Goal: Information Seeking & Learning: Learn about a topic

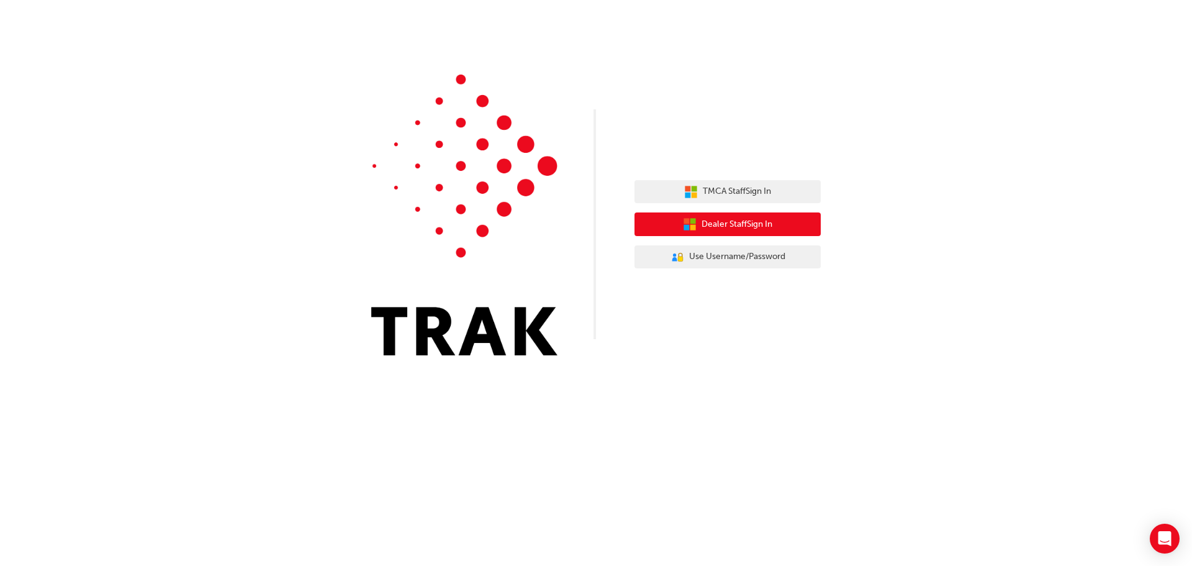
click at [714, 227] on span "Dealer Staff Sign In" at bounding box center [736, 224] width 71 height 14
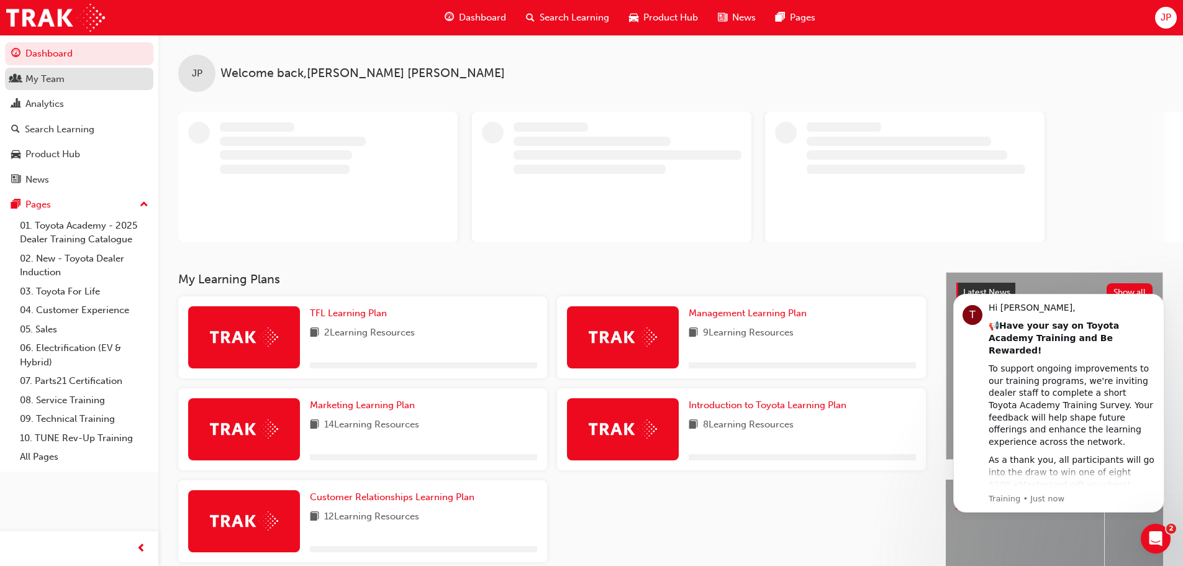
click at [26, 73] on div "My Team" at bounding box center [44, 79] width 39 height 14
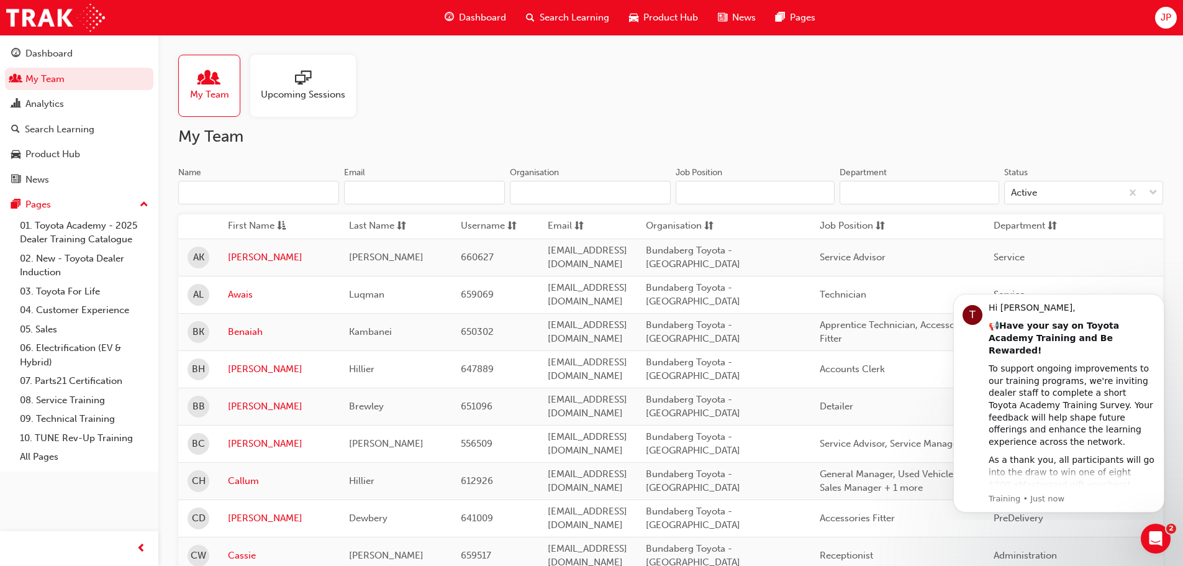
click at [297, 74] on span "sessionType_ONLINE_URL-icon" at bounding box center [303, 78] width 16 height 17
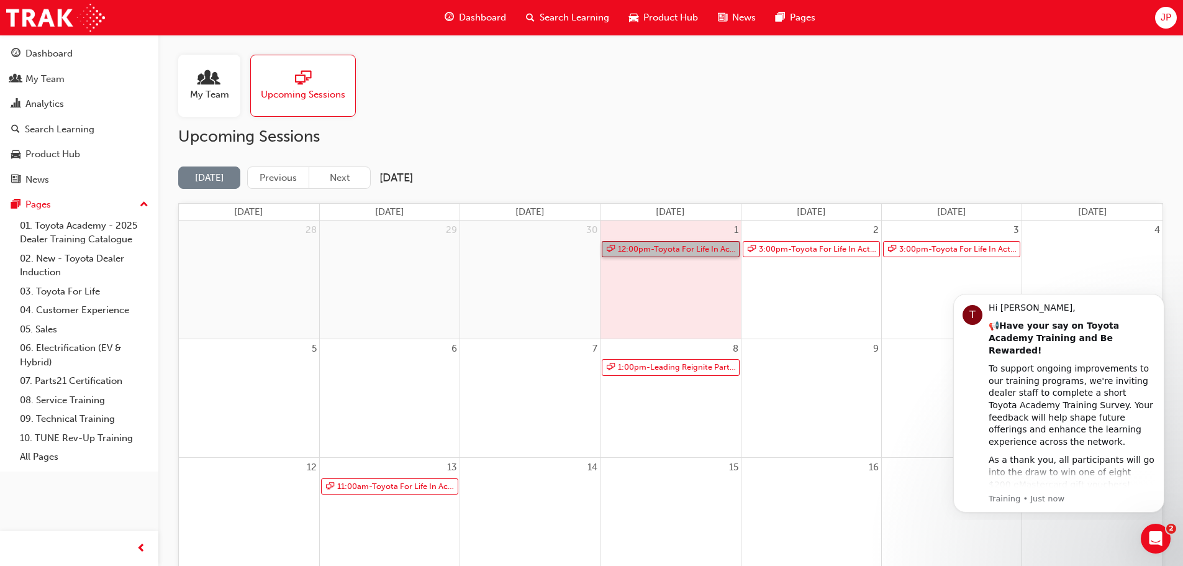
click at [669, 246] on link "12:00pm - Toyota For Life In Action - Virtual Classroom" at bounding box center [670, 249] width 137 height 17
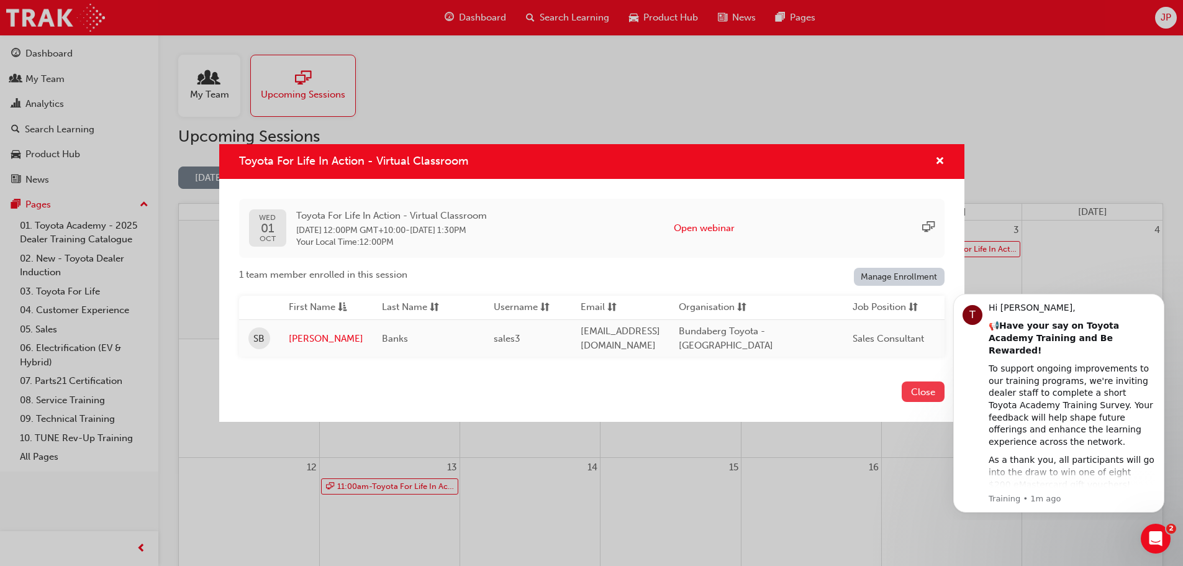
click at [925, 389] on button "Close" at bounding box center [922, 391] width 43 height 20
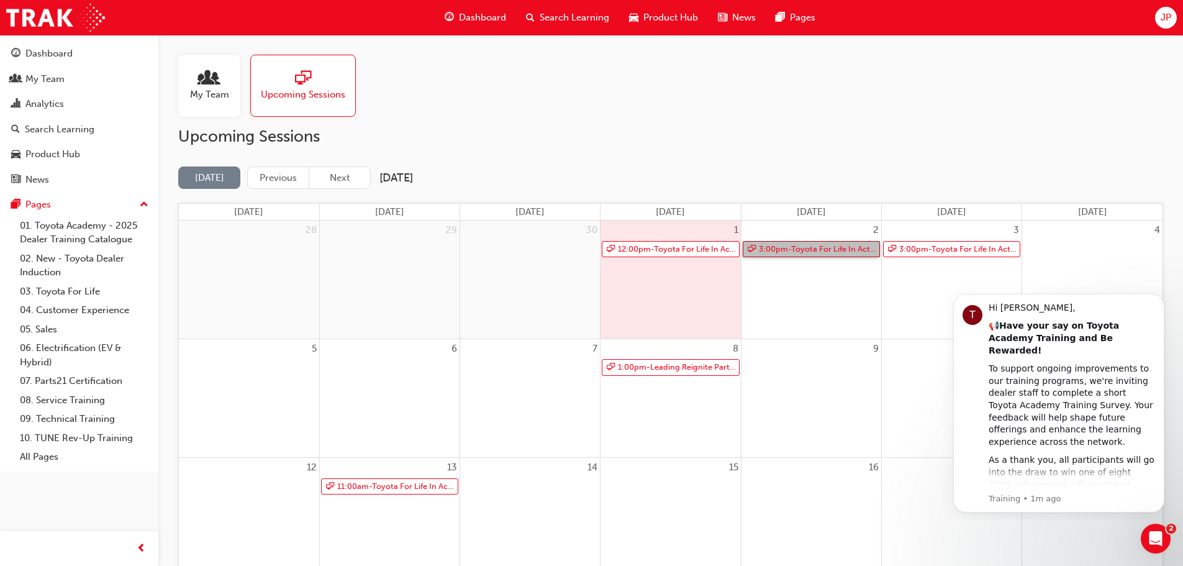
click at [828, 250] on link "3:00pm - Toyota For Life In Action - Virtual Classroom" at bounding box center [810, 249] width 137 height 17
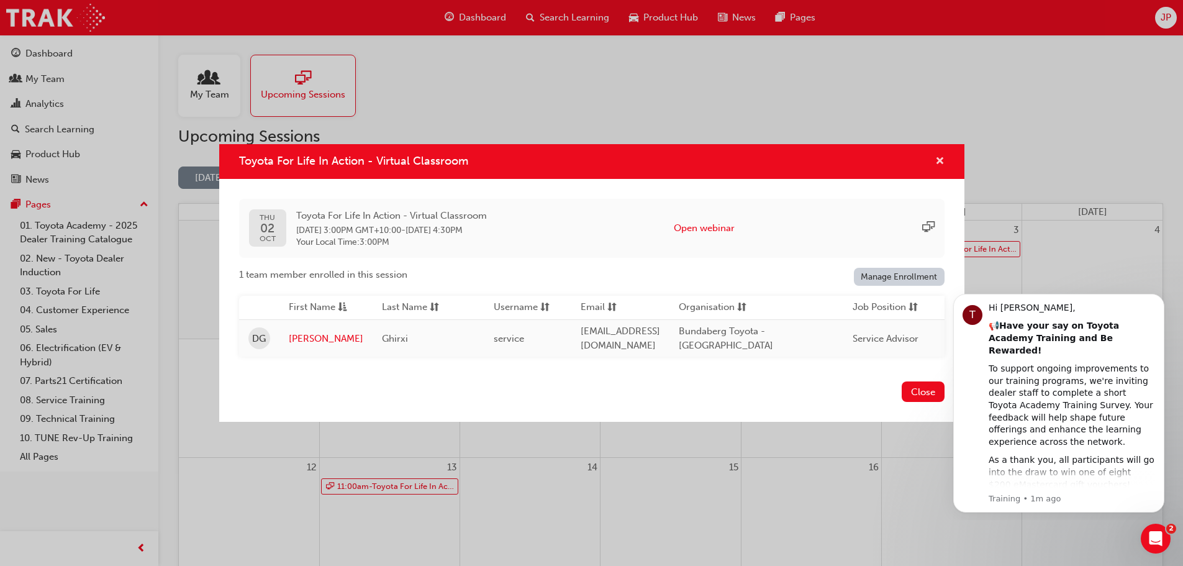
click at [943, 158] on span "cross-icon" at bounding box center [939, 161] width 9 height 11
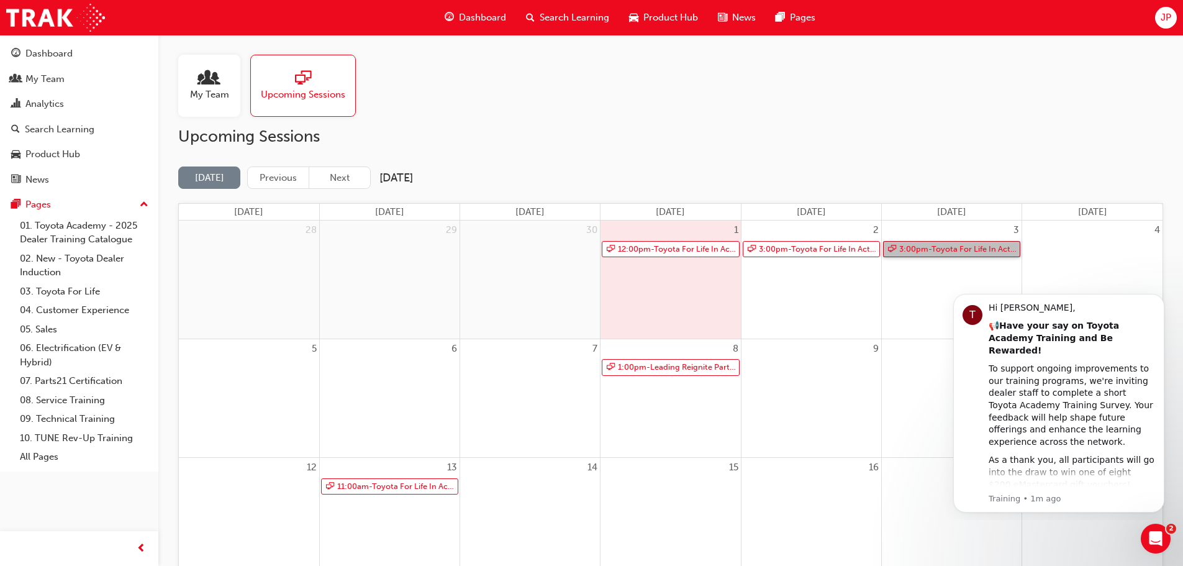
click at [943, 246] on link "3:00pm - Toyota For Life In Action - Virtual Classroom" at bounding box center [951, 249] width 137 height 17
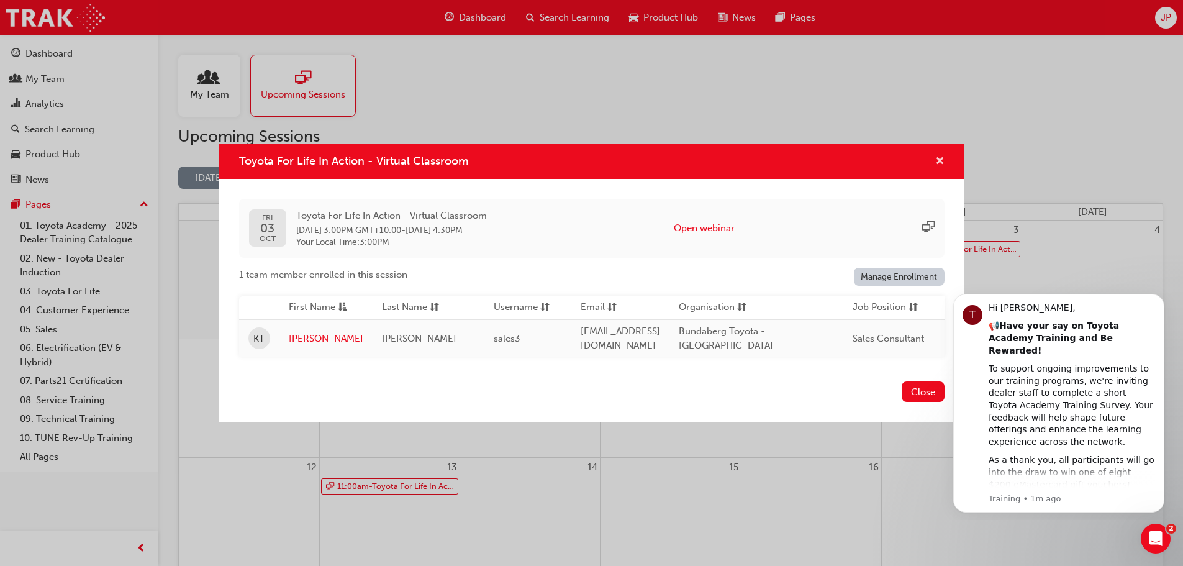
click at [939, 156] on span "cross-icon" at bounding box center [939, 161] width 9 height 11
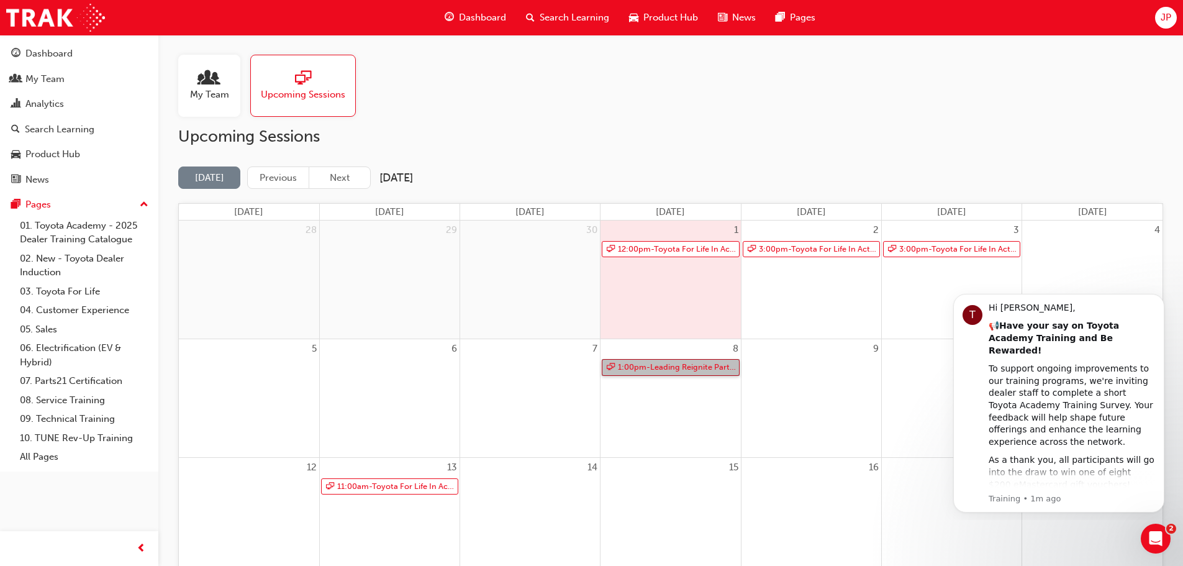
click at [642, 368] on link "1:00pm - Leading Reignite Part 2 - Virtual Classroom" at bounding box center [670, 367] width 137 height 17
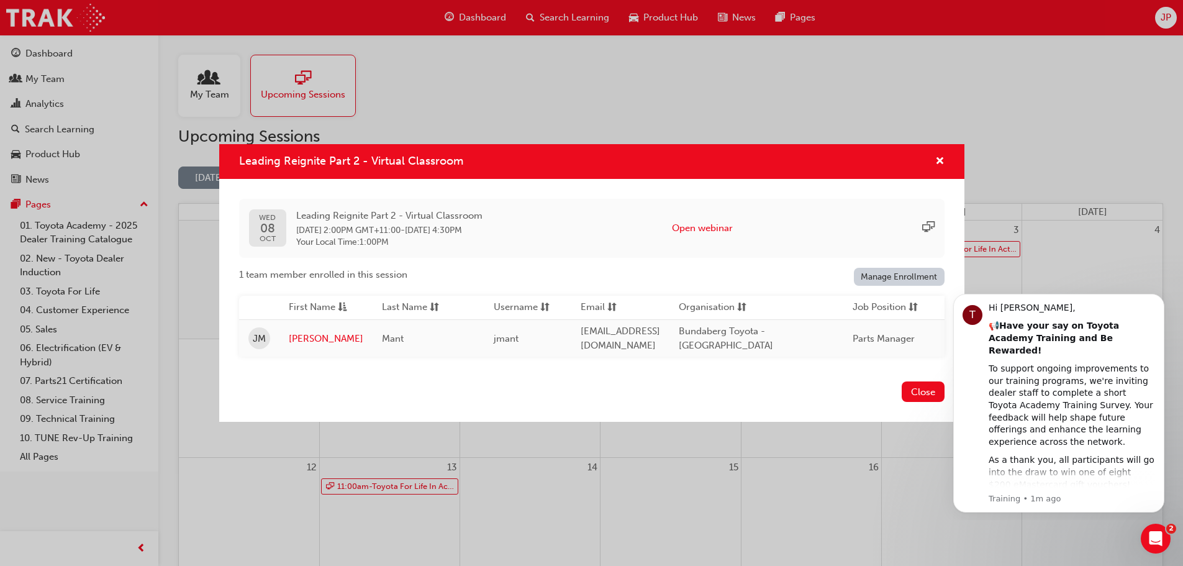
click at [942, 148] on div "Leading Reignite Part 2 - Virtual Classroom" at bounding box center [591, 161] width 745 height 35
click at [939, 156] on span "cross-icon" at bounding box center [939, 161] width 9 height 11
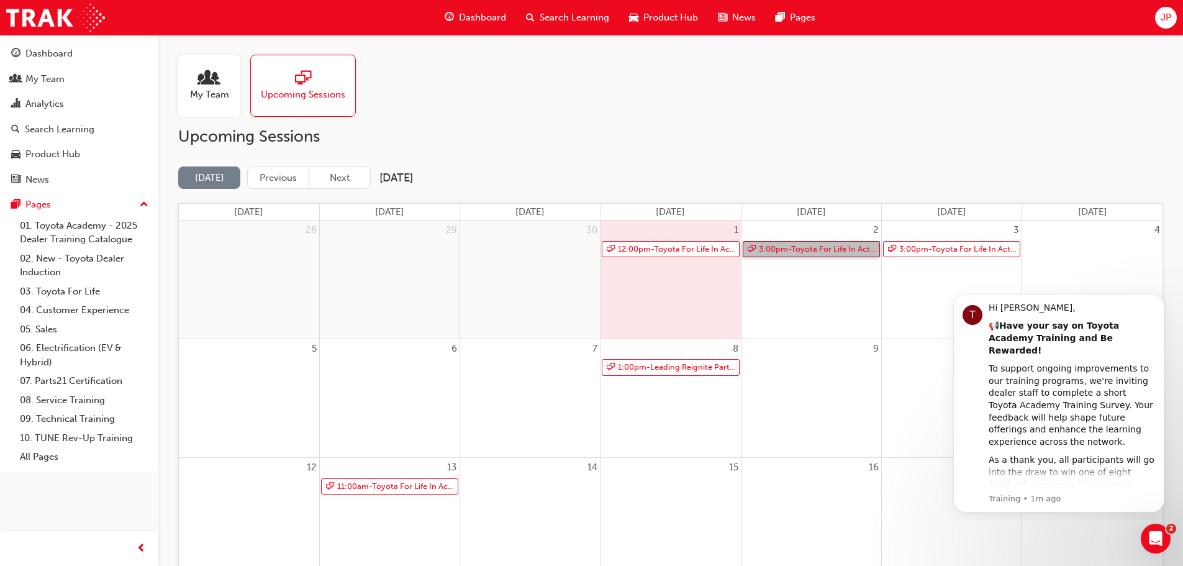
click at [798, 251] on link "3:00pm - Toyota For Life In Action - Virtual Classroom" at bounding box center [810, 249] width 137 height 17
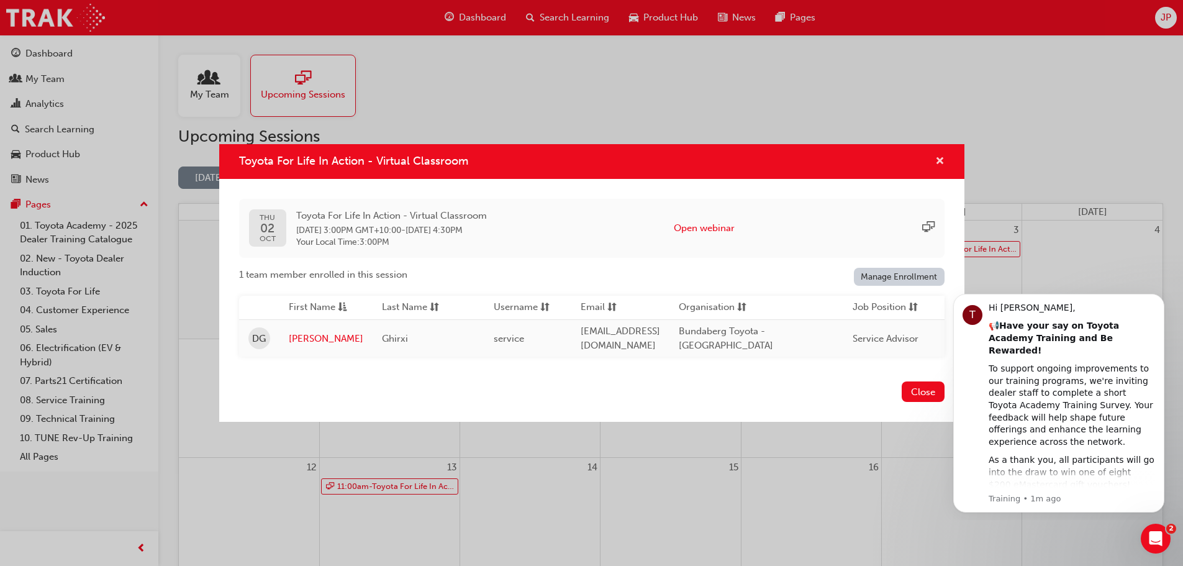
click at [940, 157] on span "cross-icon" at bounding box center [939, 161] width 9 height 11
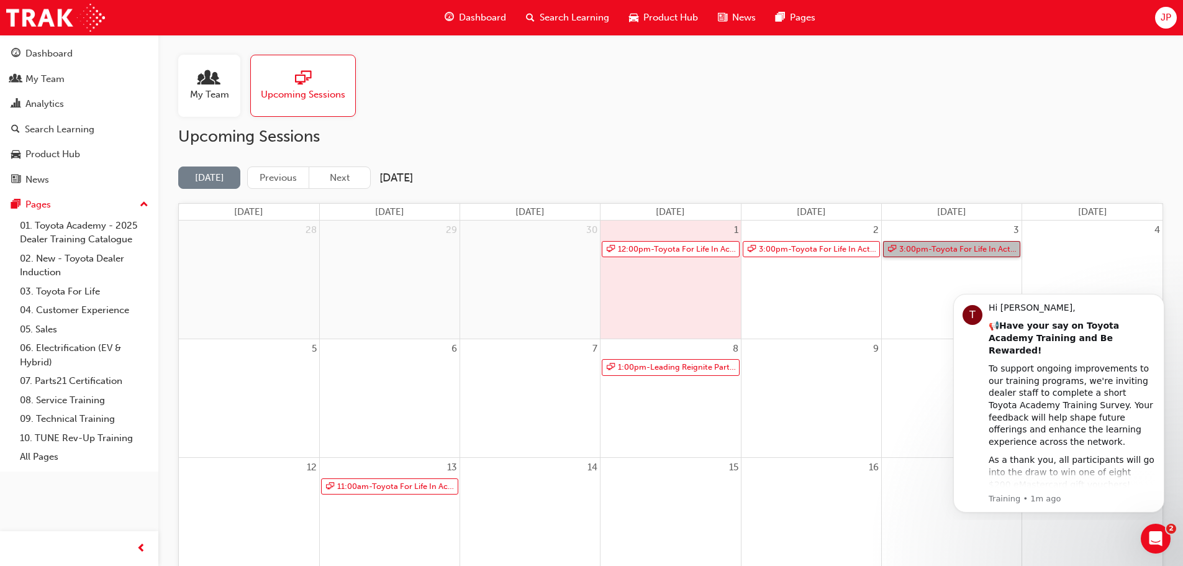
click at [929, 251] on link "3:00pm - Toyota For Life In Action - Virtual Classroom" at bounding box center [951, 249] width 137 height 17
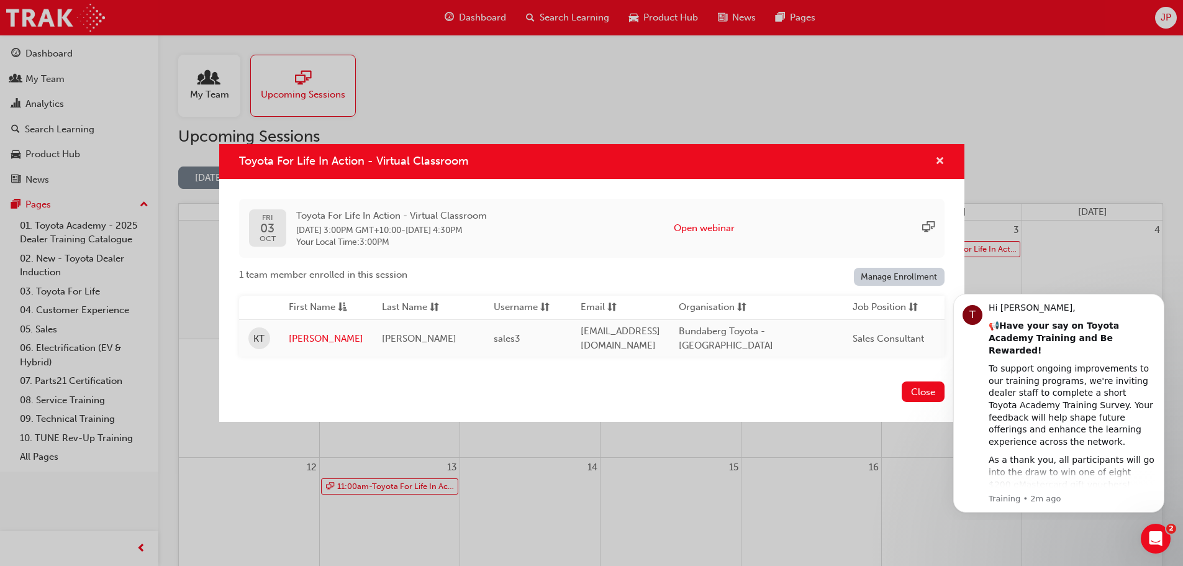
click at [935, 154] on button "Toyota For Life In Action - Virtual Classroom" at bounding box center [939, 162] width 9 height 16
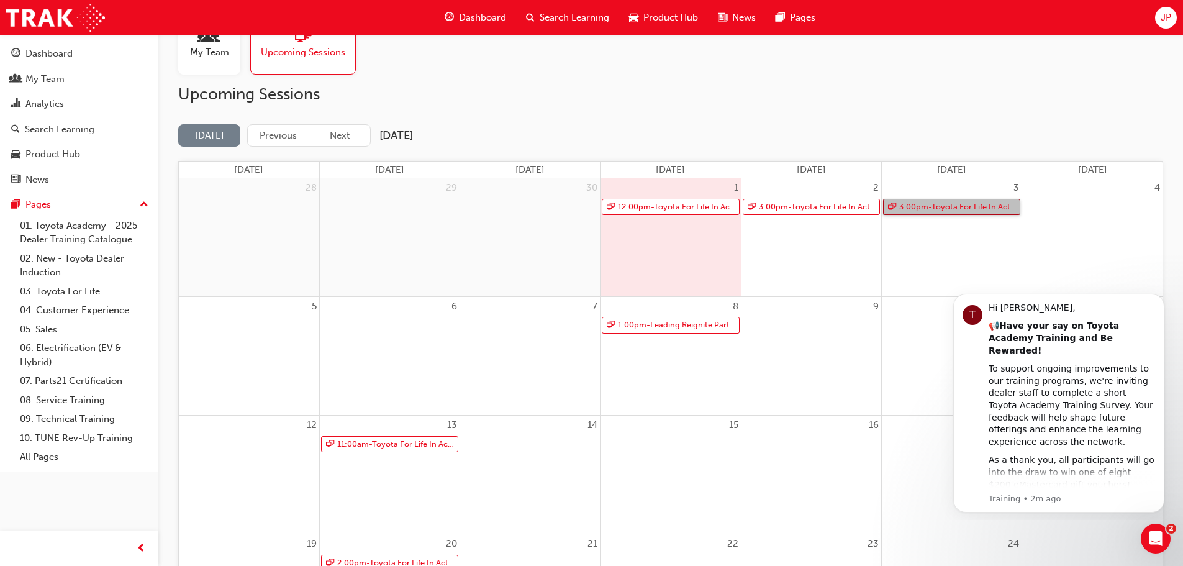
scroll to position [124, 0]
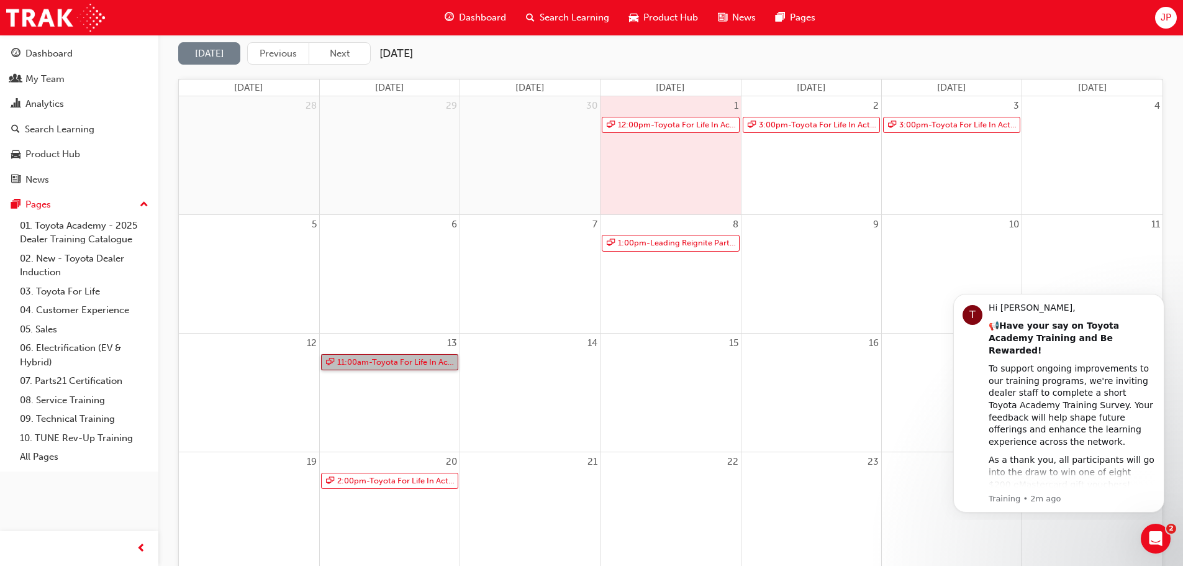
click at [377, 361] on link "11:00am - Toyota For Life In Action - Virtual Classroom" at bounding box center [389, 362] width 137 height 17
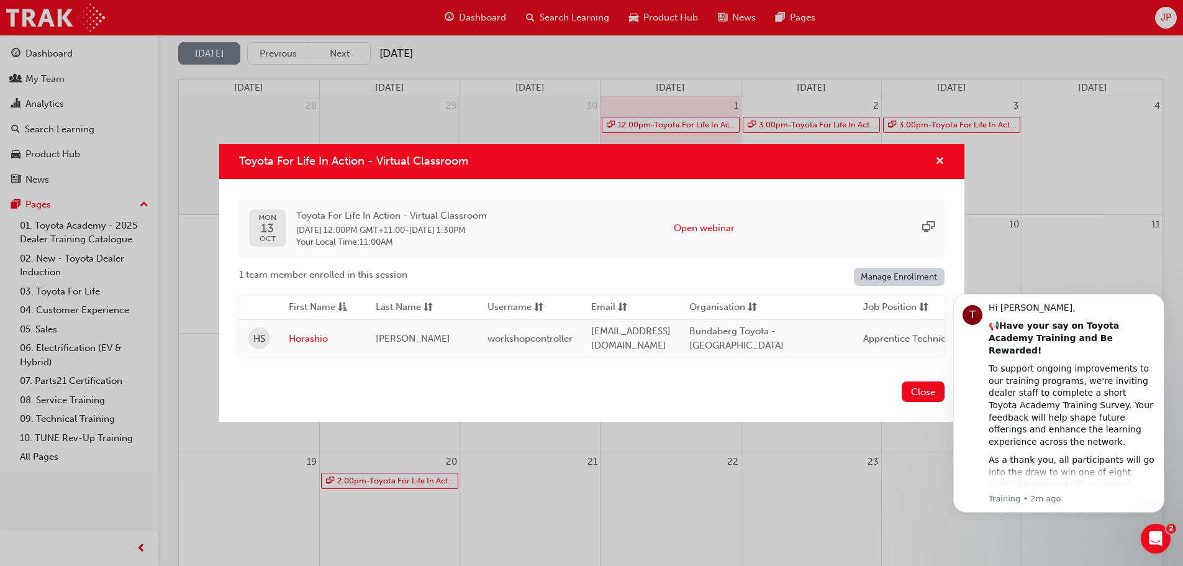
click at [944, 156] on span "cross-icon" at bounding box center [939, 161] width 9 height 11
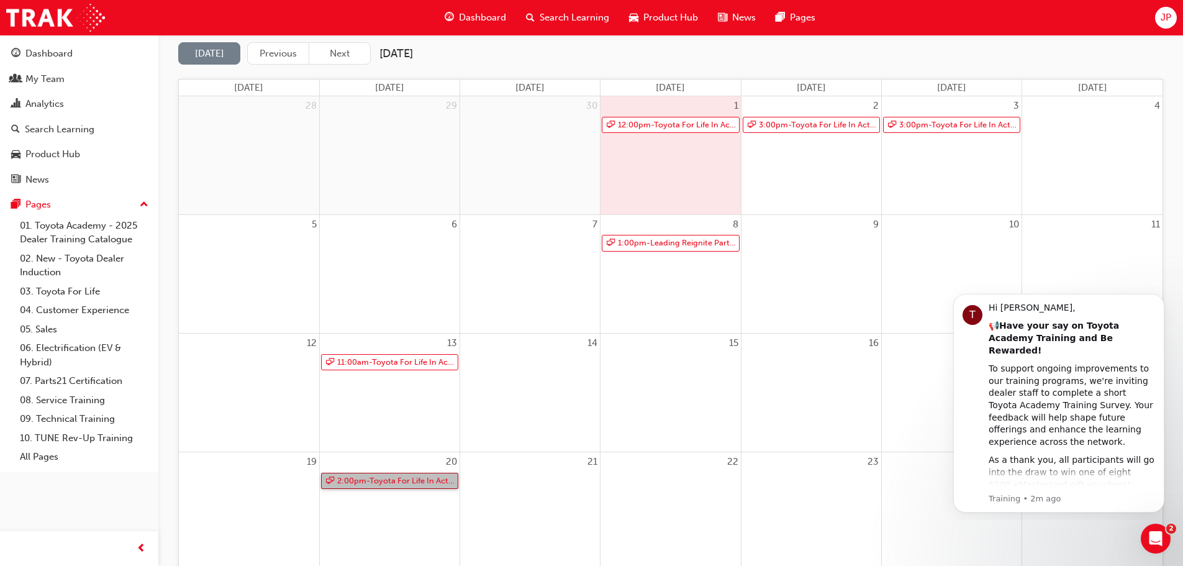
click at [410, 483] on link "2:00pm - Toyota For Life In Action - Virtual Classroom" at bounding box center [389, 480] width 137 height 17
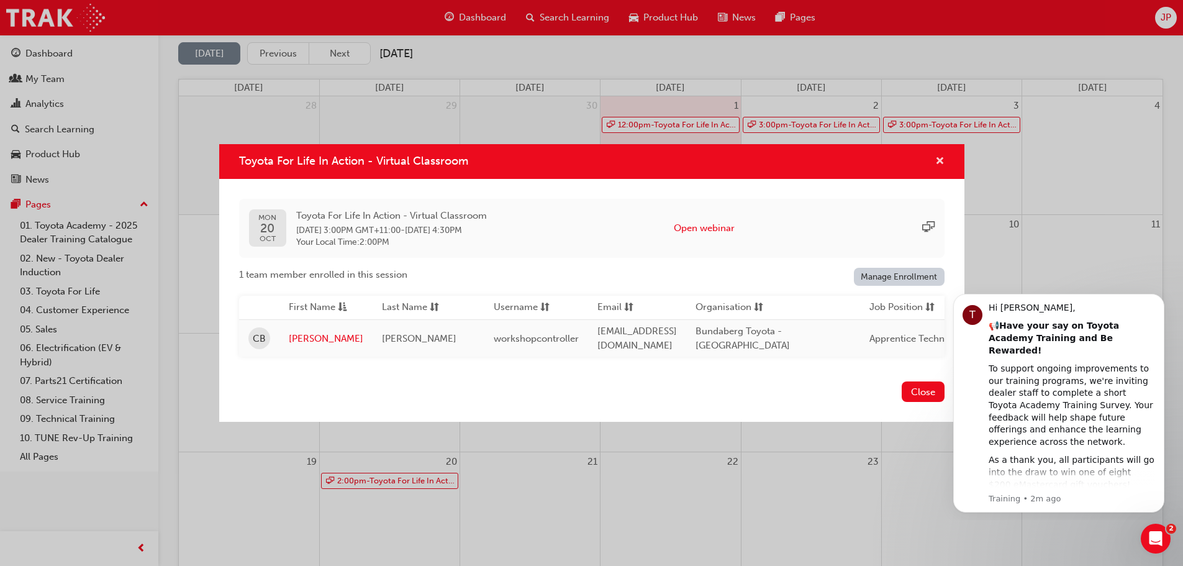
click at [940, 158] on span "cross-icon" at bounding box center [939, 161] width 9 height 11
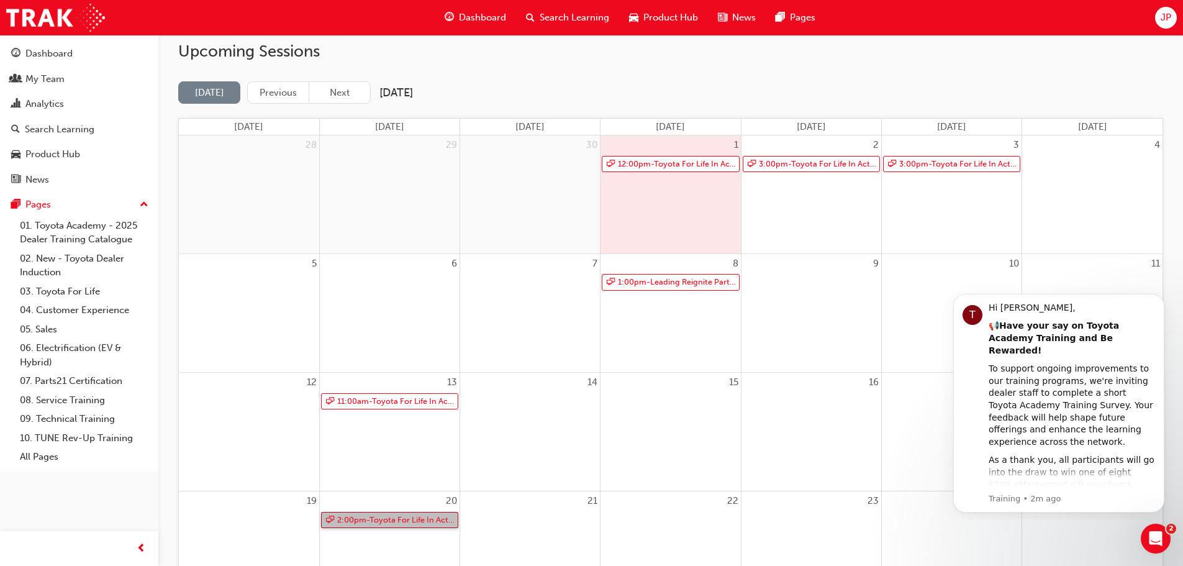
scroll to position [55, 0]
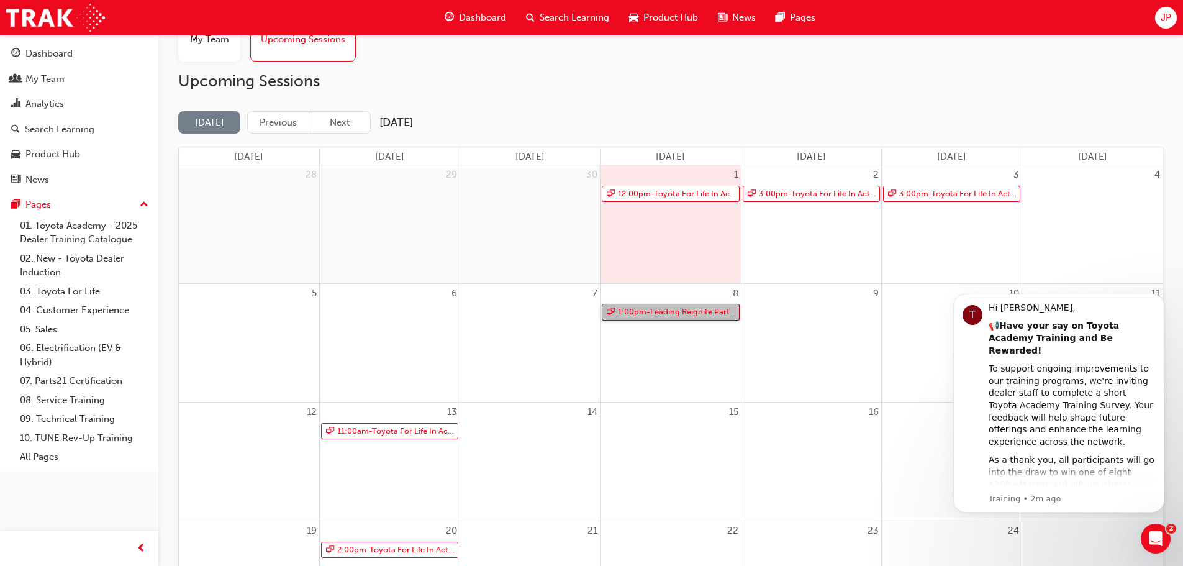
click at [664, 310] on link "1:00pm - Leading Reignite Part 2 - Virtual Classroom" at bounding box center [670, 312] width 137 height 17
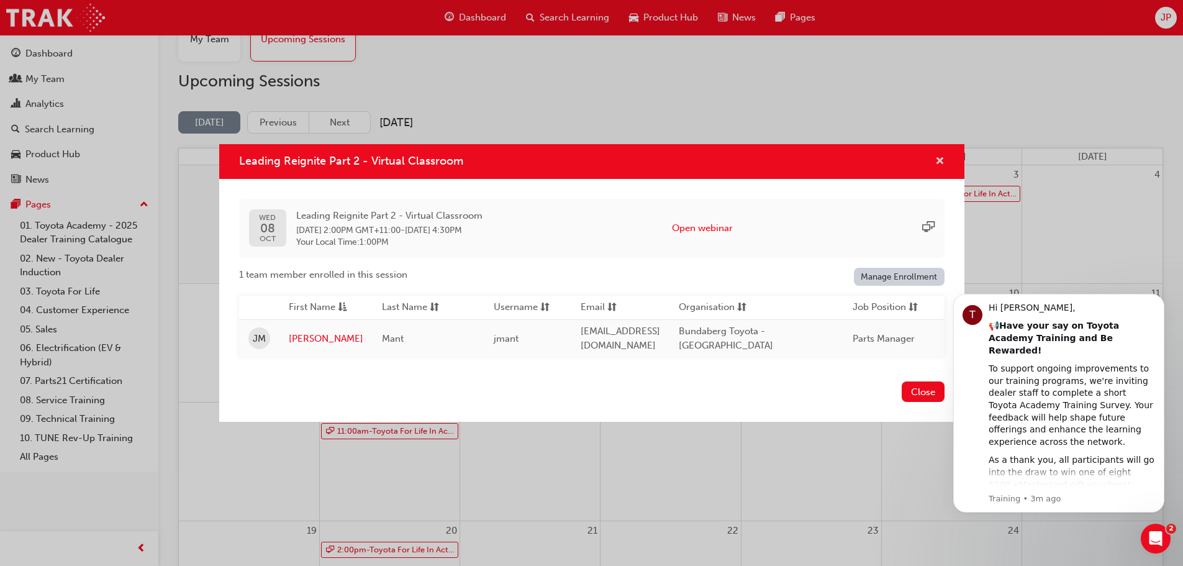
click at [942, 156] on span "cross-icon" at bounding box center [939, 161] width 9 height 11
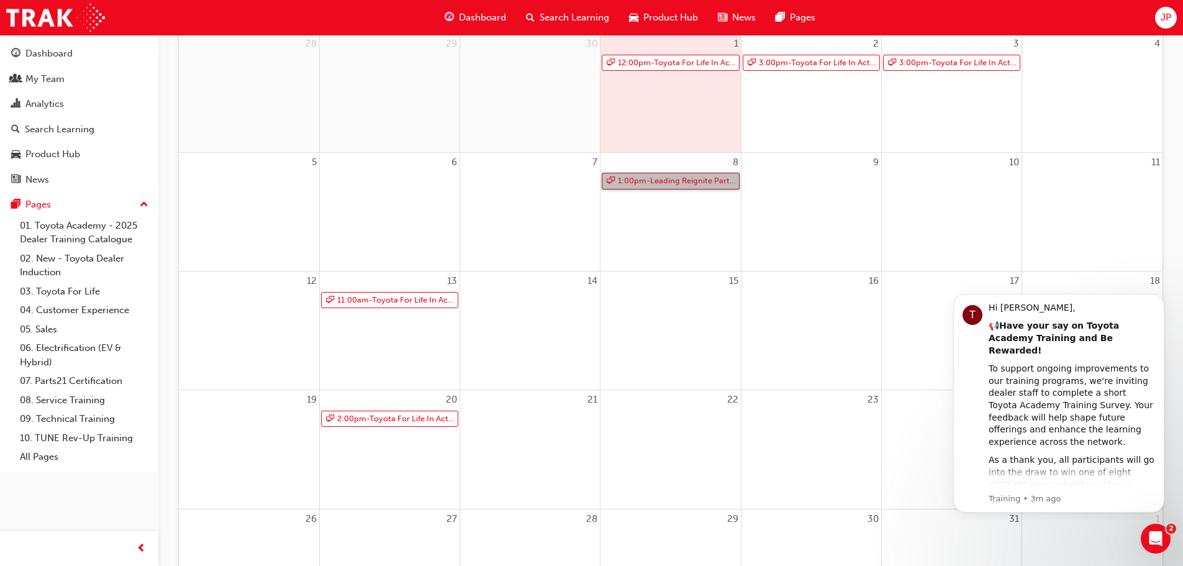
scroll to position [0, 0]
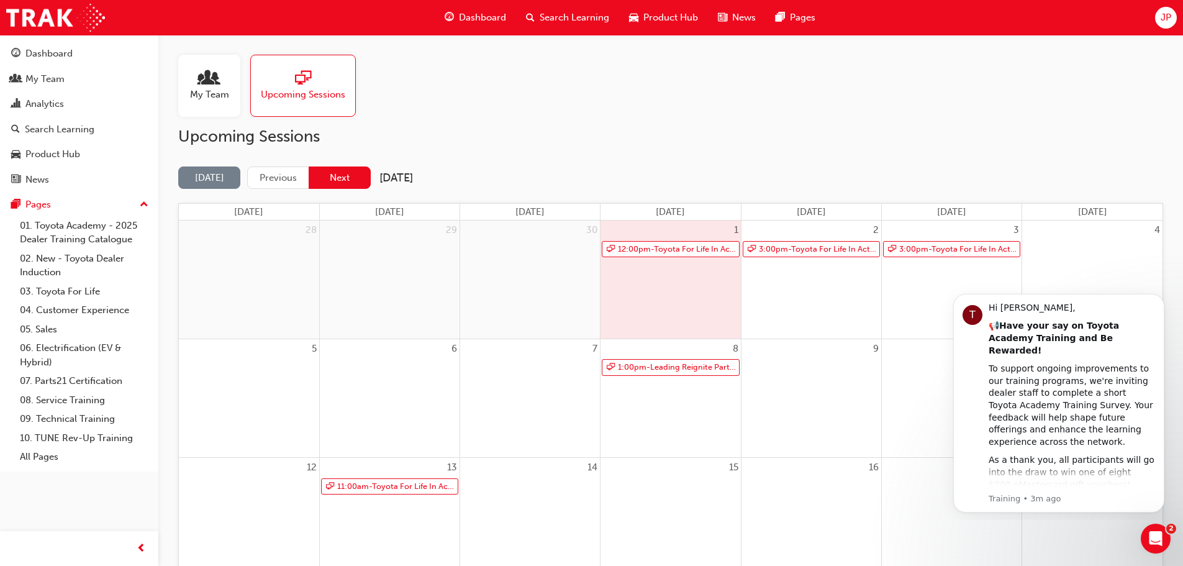
click at [345, 177] on button "Next" at bounding box center [340, 177] width 62 height 23
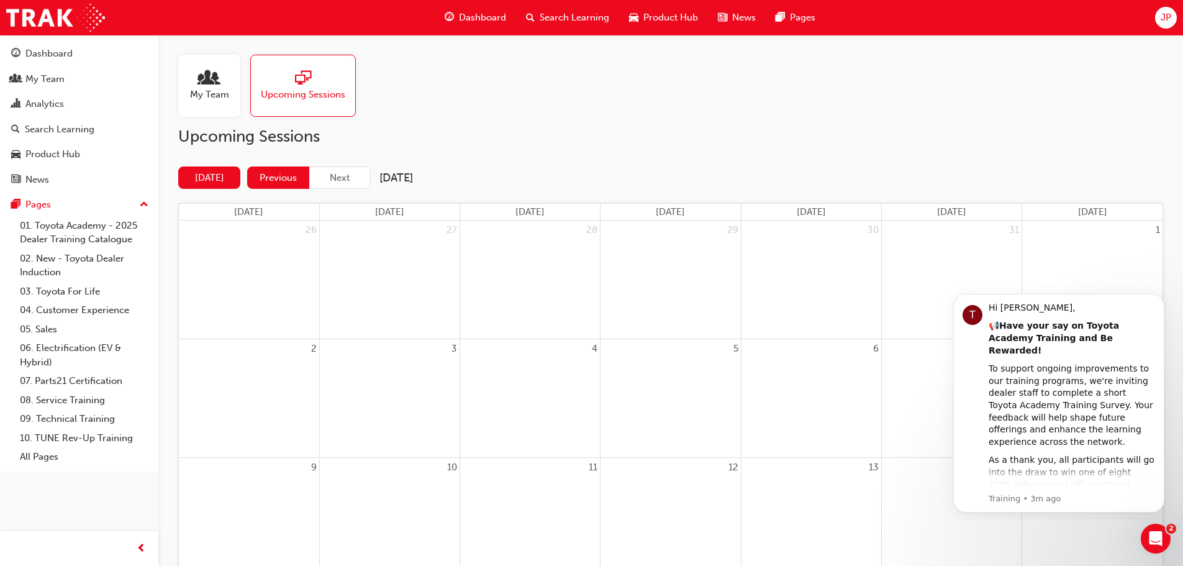
click at [273, 174] on button "Previous" at bounding box center [278, 177] width 62 height 23
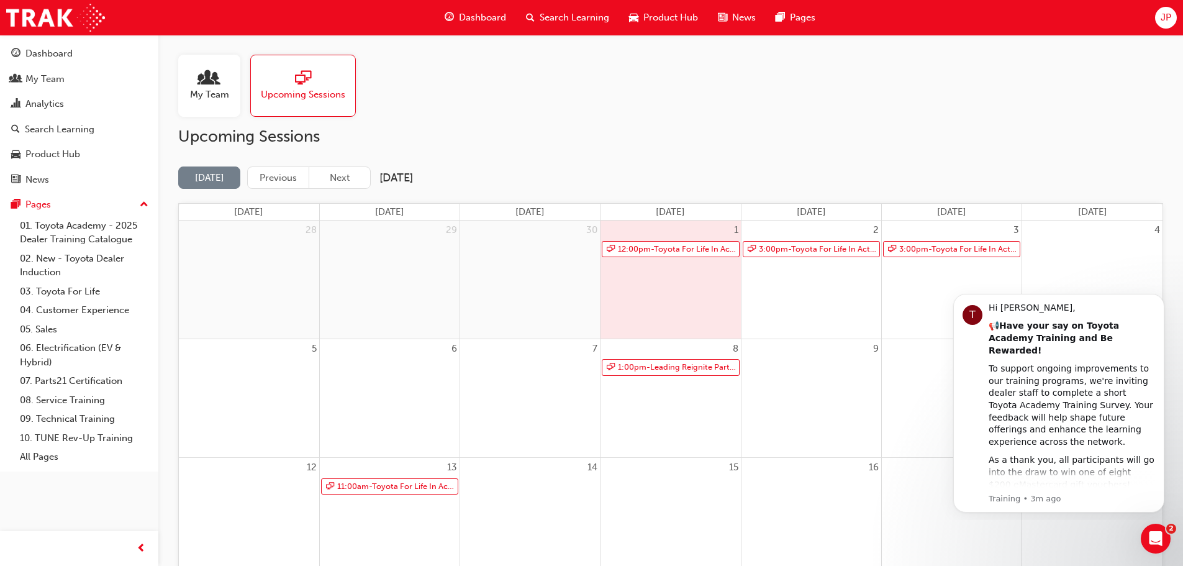
click at [898, 404] on div "10" at bounding box center [951, 398] width 140 height 118
click at [1033, 497] on link "Take The Survey" at bounding box center [1034, 502] width 71 height 10
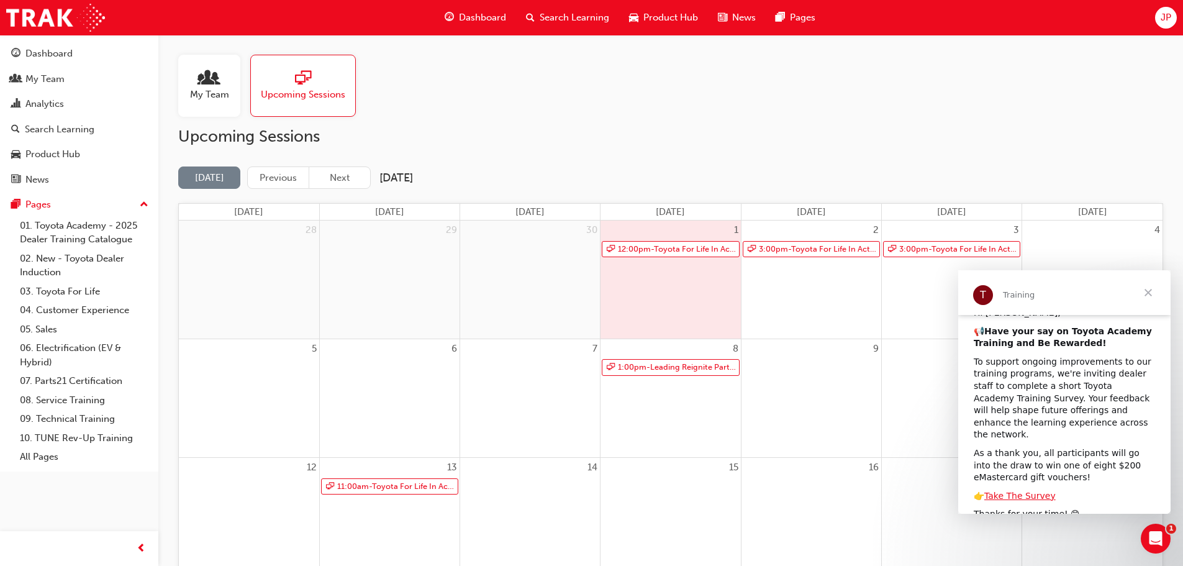
scroll to position [70, 0]
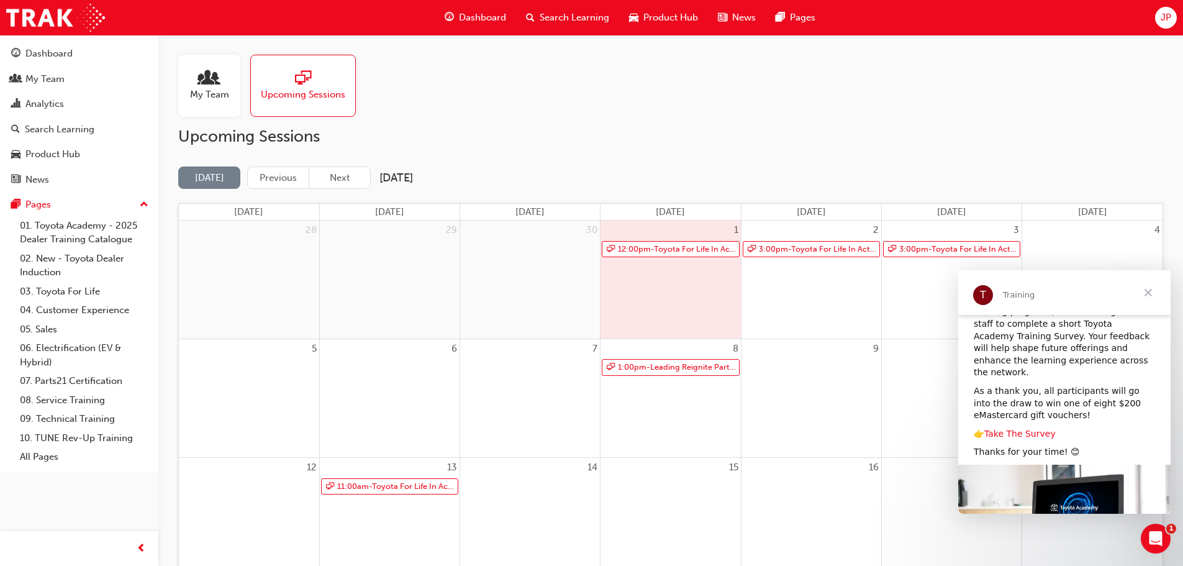
click at [1003, 428] on link "Take The Survey" at bounding box center [1019, 433] width 71 height 10
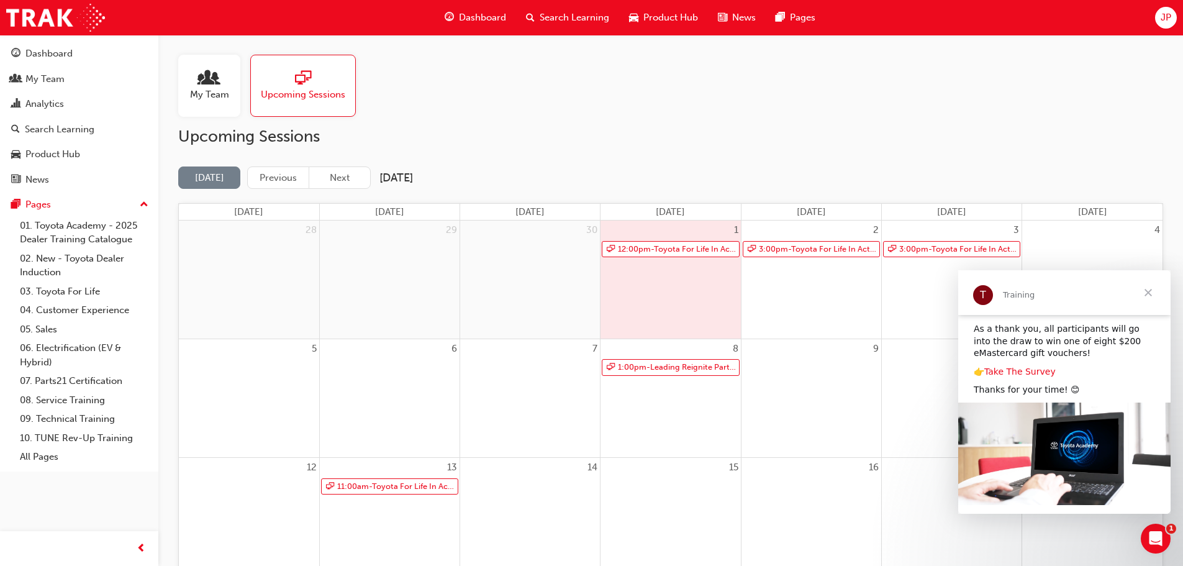
scroll to position [0, 0]
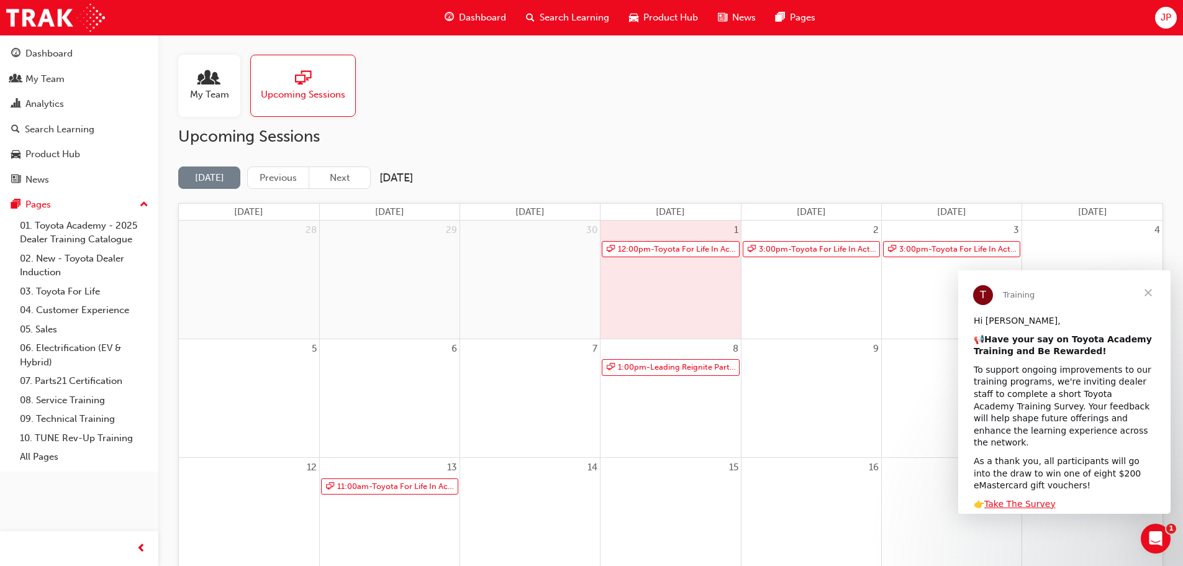
click at [1148, 292] on span "Close" at bounding box center [1147, 292] width 45 height 45
